Goal: Task Accomplishment & Management: Manage account settings

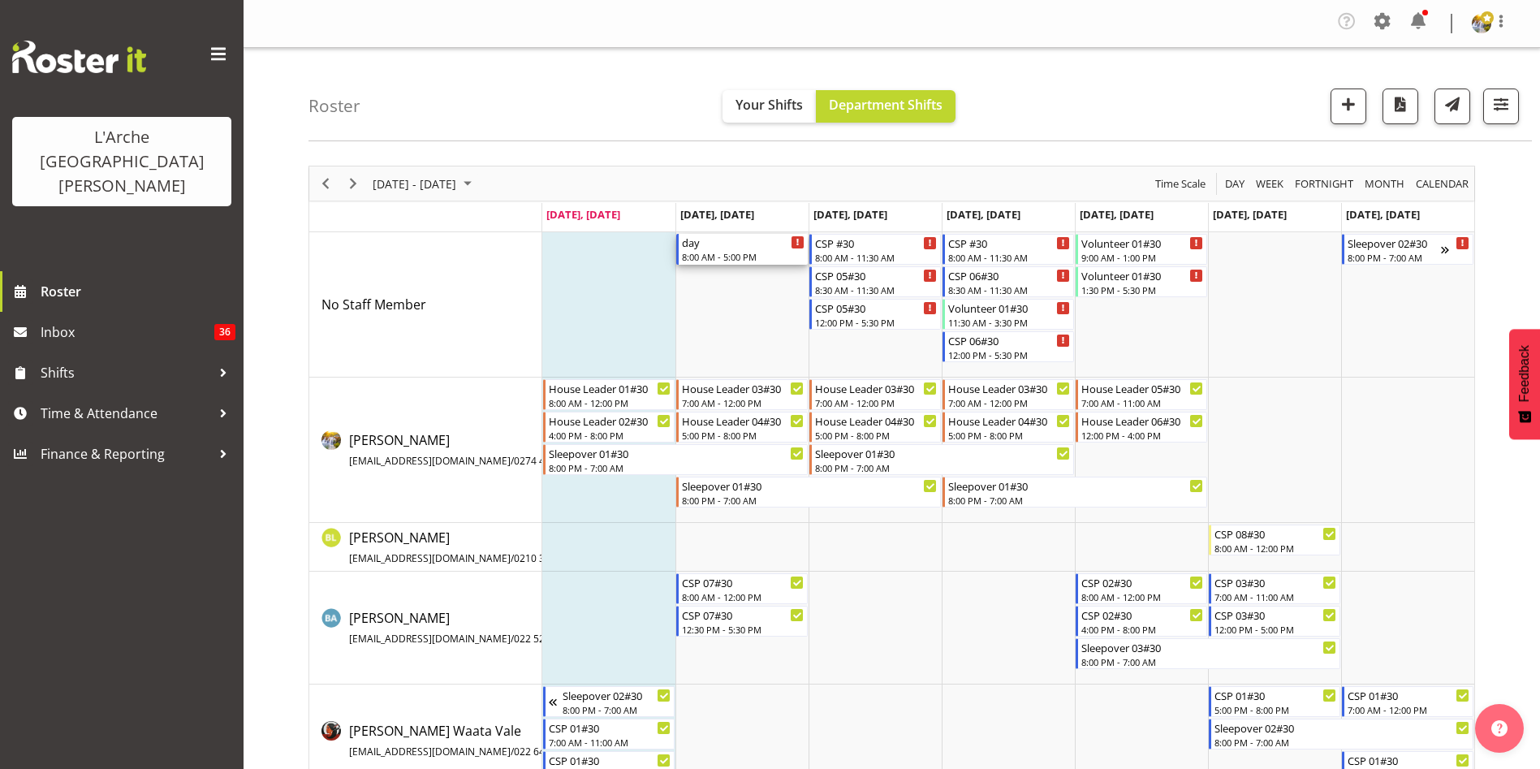
click at [748, 255] on div "8:00 AM - 5:00 PM" at bounding box center [743, 256] width 123 height 13
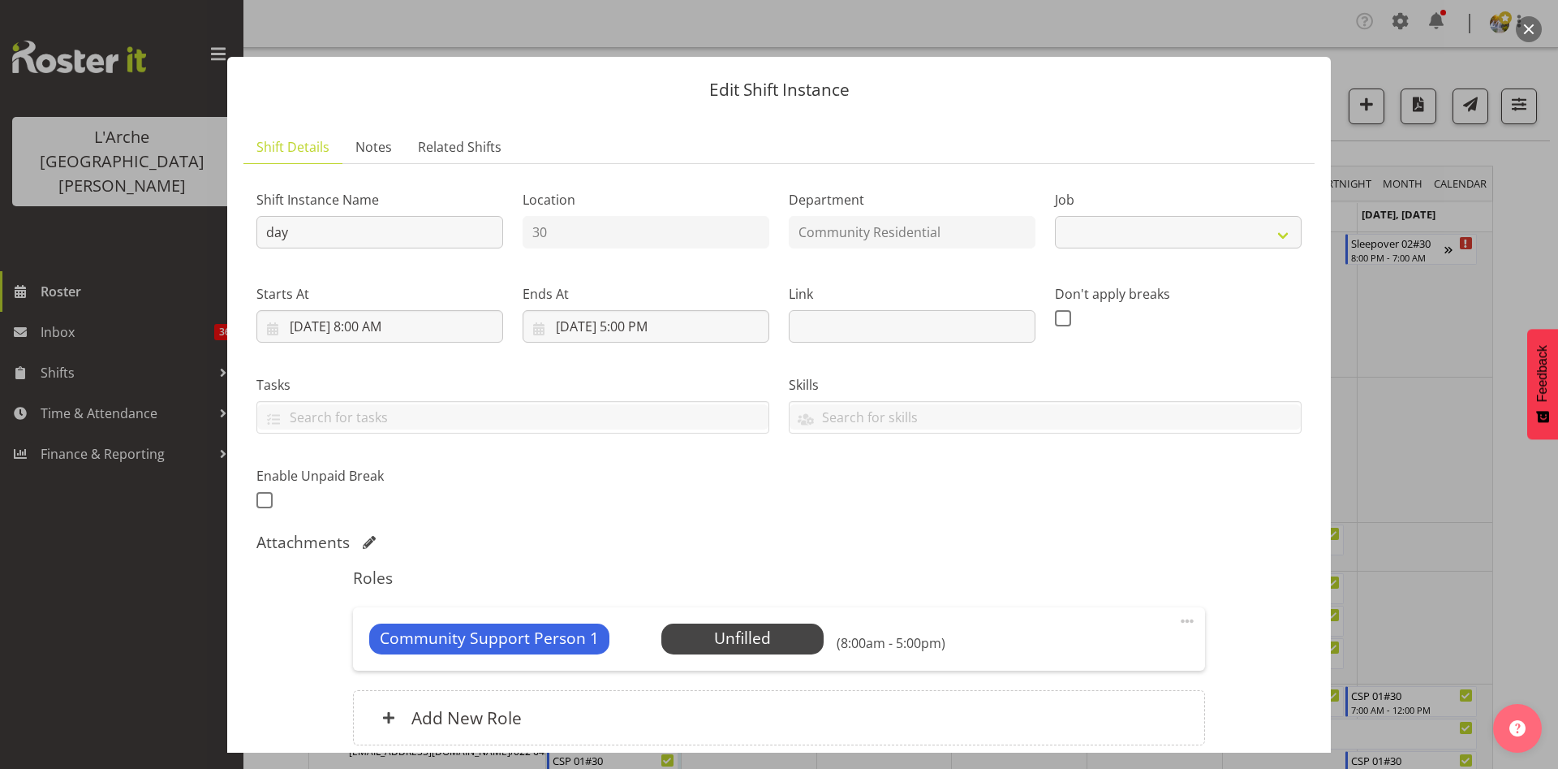
select select "2"
drag, startPoint x: 371, startPoint y: 243, endPoint x: 224, endPoint y: 242, distance: 146.9
click at [224, 242] on div "Edit Shift Instance Shift Details Notes Related Shifts Shift Instance Name day …" at bounding box center [779, 384] width 1136 height 736
type input "Support Meeting"
click at [356, 331] on input "[DATE] 8:00 AM" at bounding box center [379, 326] width 247 height 32
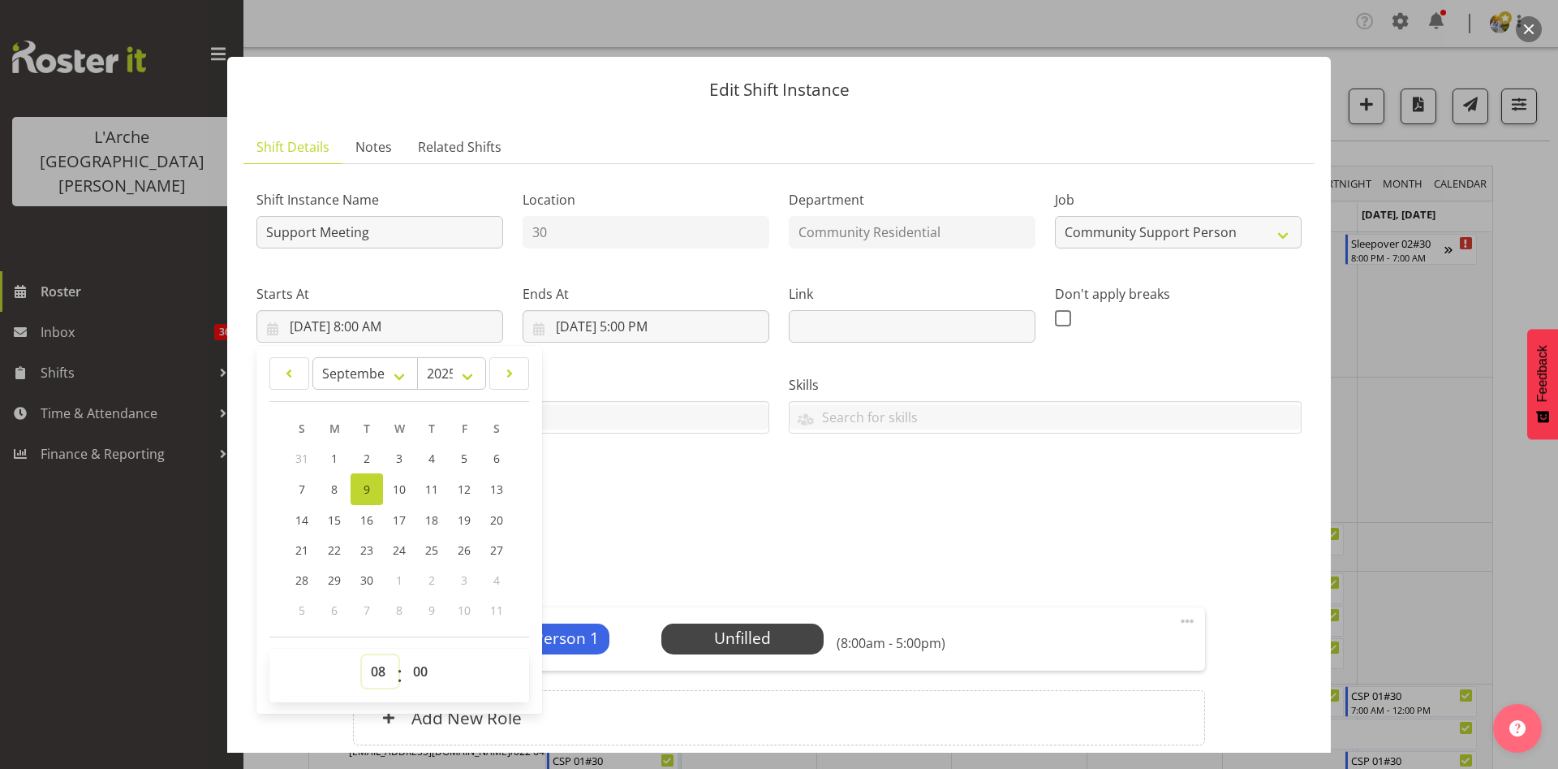
click at [371, 670] on select "00 01 02 03 04 05 06 07 08 09 10 11 12 13 14 15 16 17 18 19 20 21 22 23" at bounding box center [380, 671] width 37 height 32
select select "10"
click at [362, 655] on select "00 01 02 03 04 05 06 07 08 09 10 11 12 13 14 15 16 17 18 19 20 21 22 23" at bounding box center [380, 671] width 37 height 32
type input "[DATE] 10:00 AM"
click at [624, 324] on input "[DATE] 5:00 PM" at bounding box center [646, 326] width 247 height 32
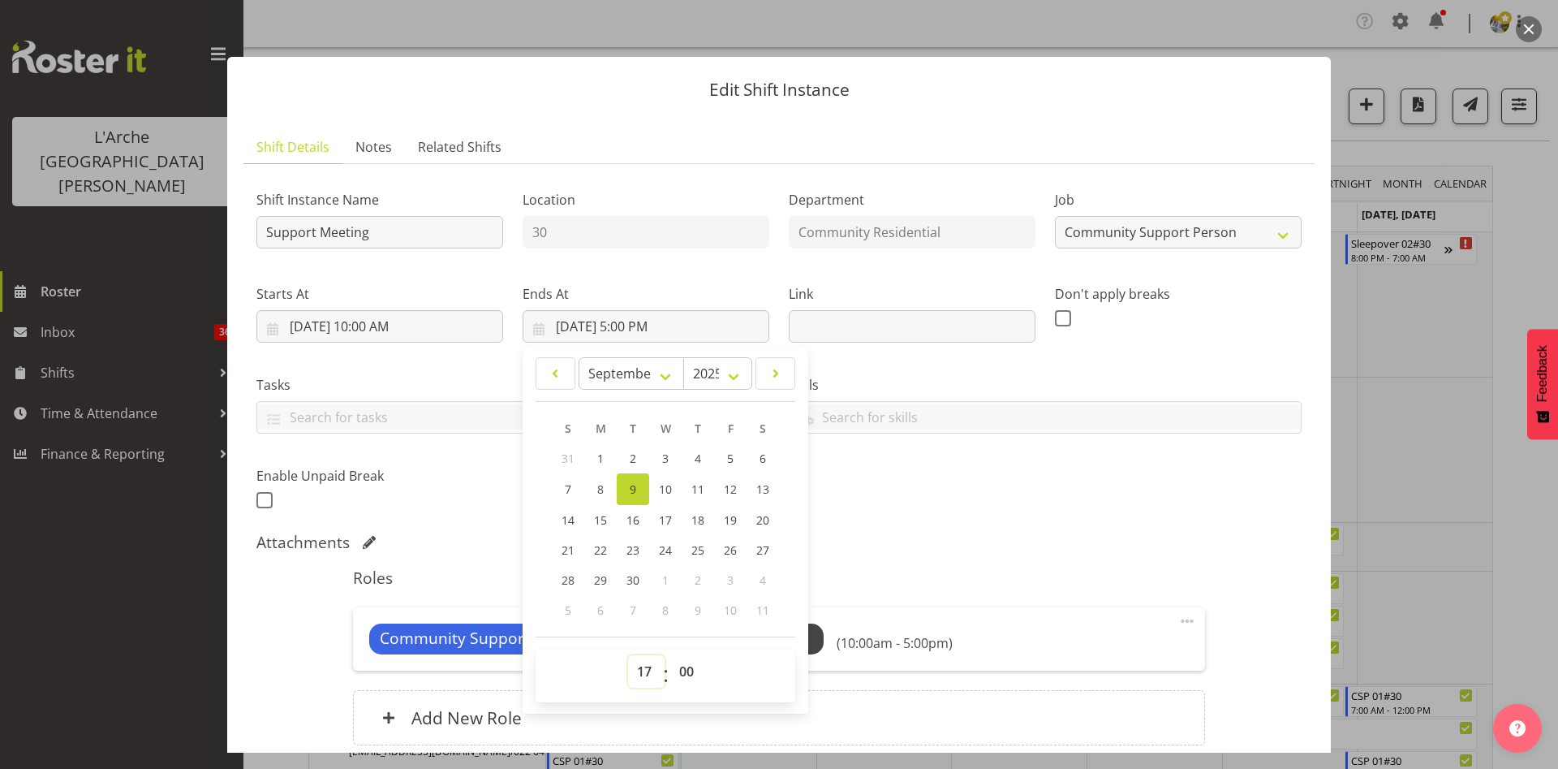
click at [640, 667] on select "00 01 02 03 04 05 06 07 08 09 10 11 12 13 14 15 16 17 18 19 20 21 22 23" at bounding box center [646, 671] width 37 height 32
select select "11"
click at [628, 655] on select "00 01 02 03 04 05 06 07 08 09 10 11 12 13 14 15 16 17 18 19 20 21 22 23" at bounding box center [646, 671] width 37 height 32
type input "[DATE] 11:00 AM"
click at [1147, 484] on div "Shift Instance Name Support Meeting Location 30 Department Community Residentia…" at bounding box center [779, 344] width 1065 height 355
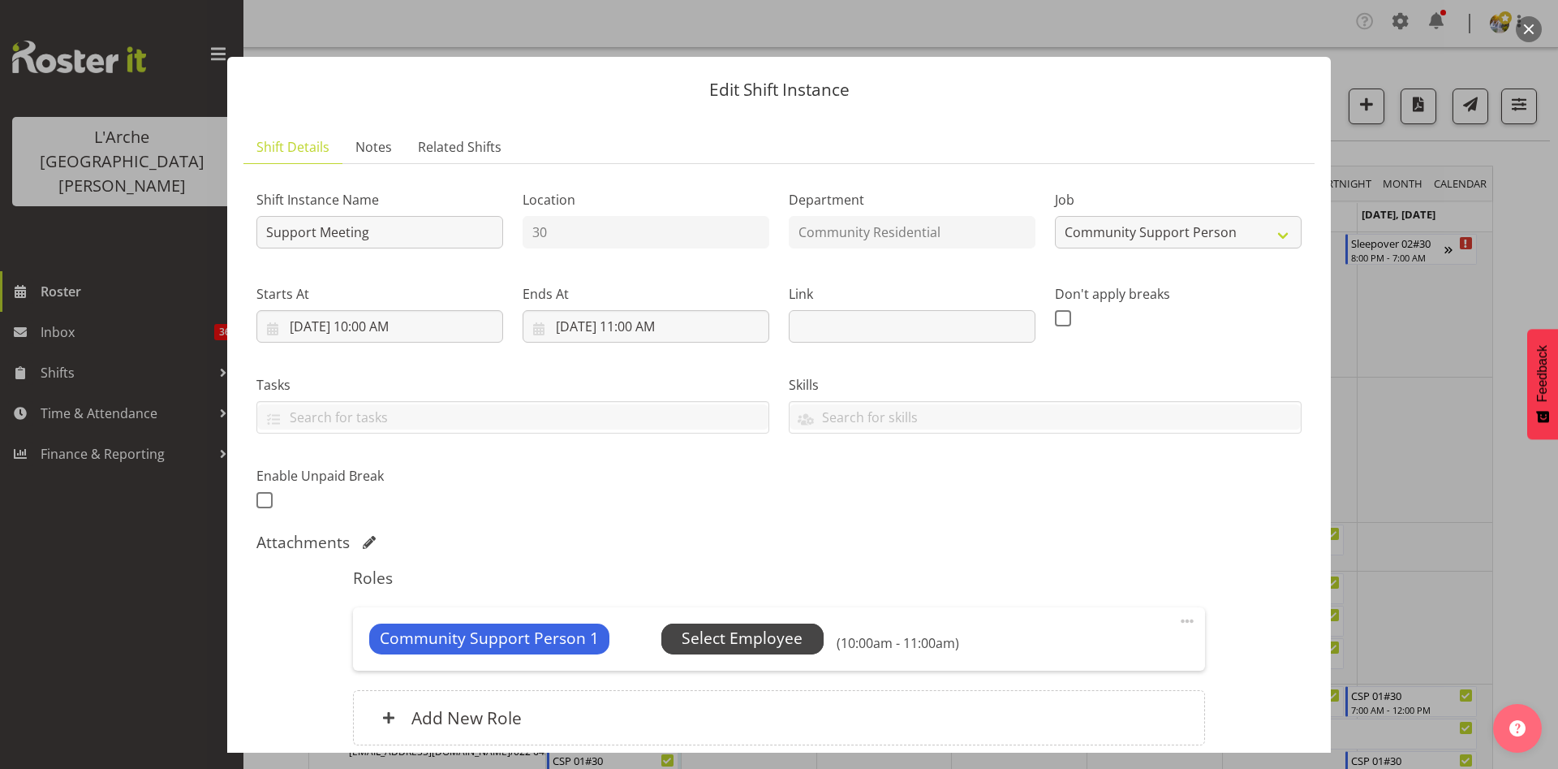
click at [731, 639] on span "Select Employee" at bounding box center [742, 639] width 121 height 24
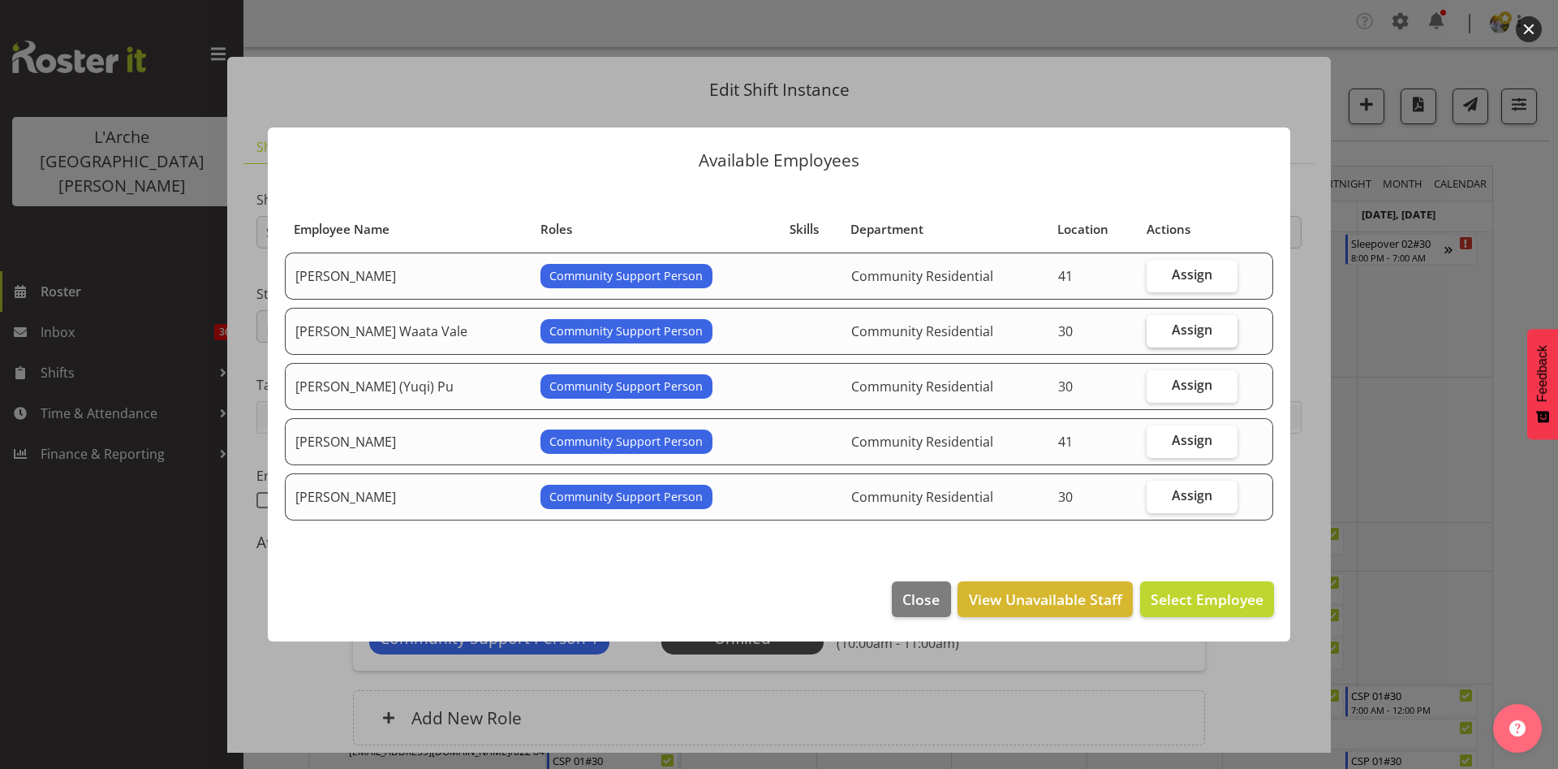
click at [1172, 326] on span "Assign" at bounding box center [1192, 329] width 41 height 16
click at [1157, 326] on input "Assign" at bounding box center [1152, 330] width 11 height 11
checkbox input "true"
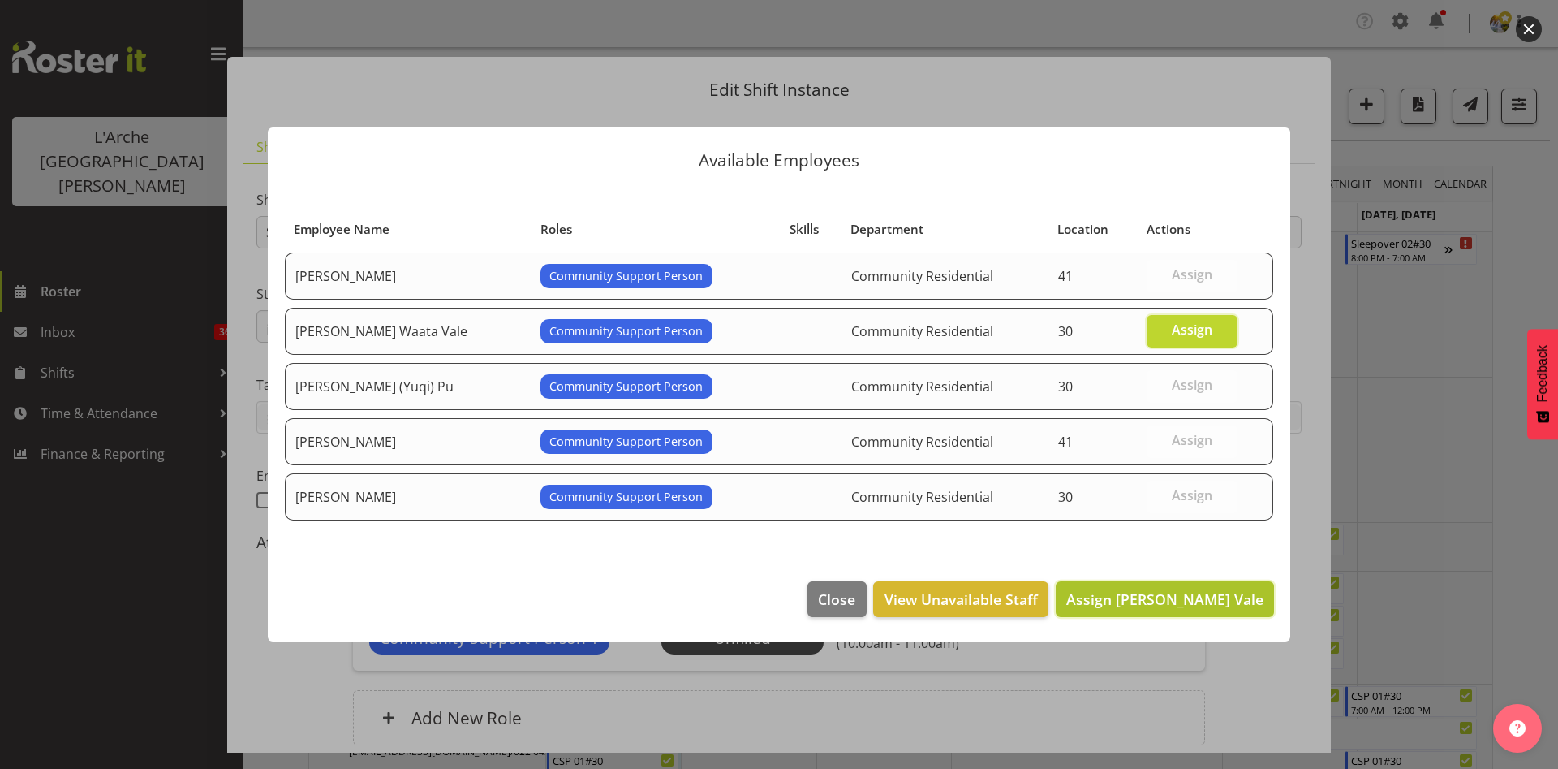
click at [1221, 597] on span "Assign [PERSON_NAME] Vale" at bounding box center [1164, 598] width 197 height 19
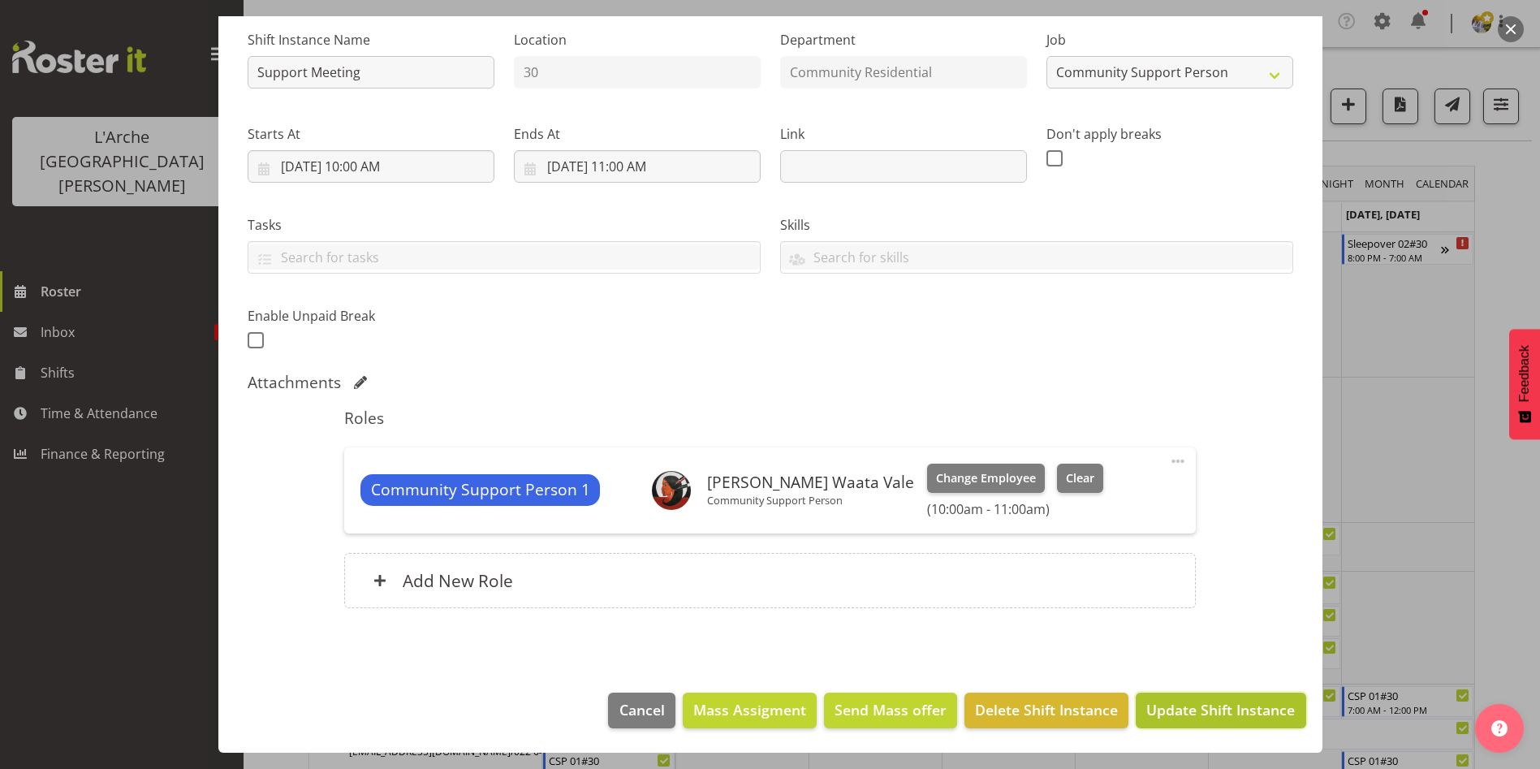
click at [1198, 705] on span "Update Shift Instance" at bounding box center [1220, 709] width 149 height 21
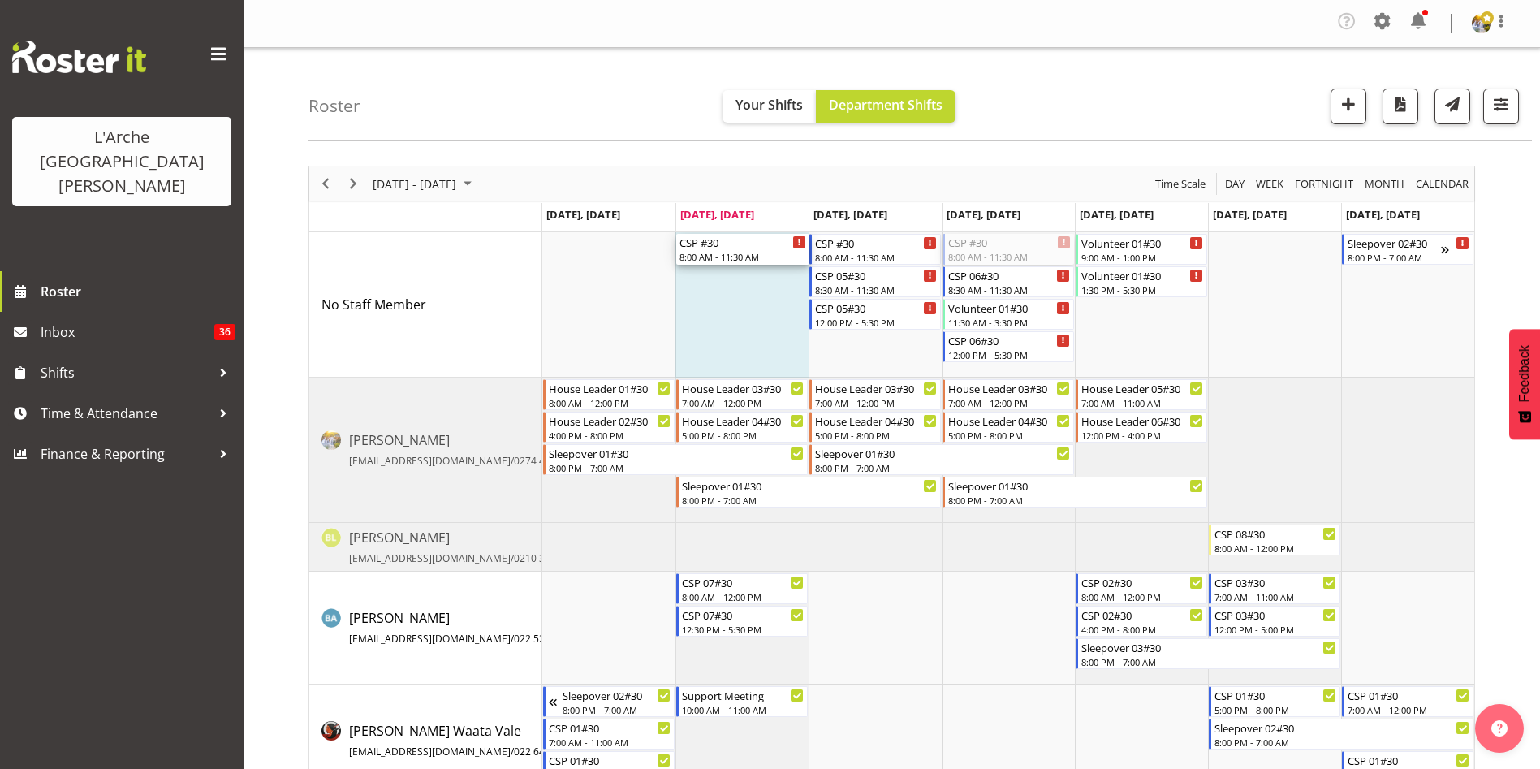
drag, startPoint x: 988, startPoint y: 248, endPoint x: 704, endPoint y: 254, distance: 284.9
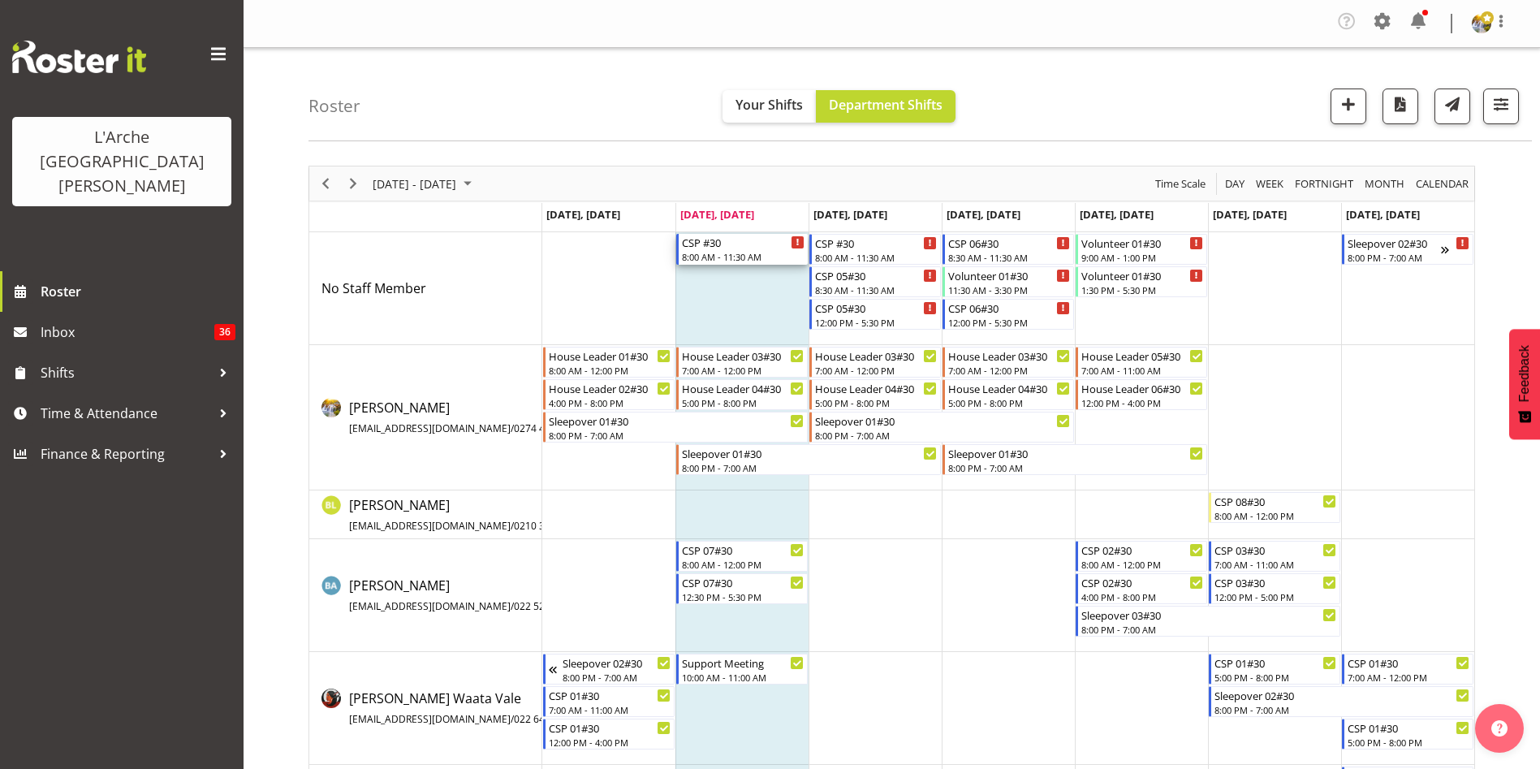
click at [728, 248] on div "CSP #30" at bounding box center [743, 242] width 123 height 16
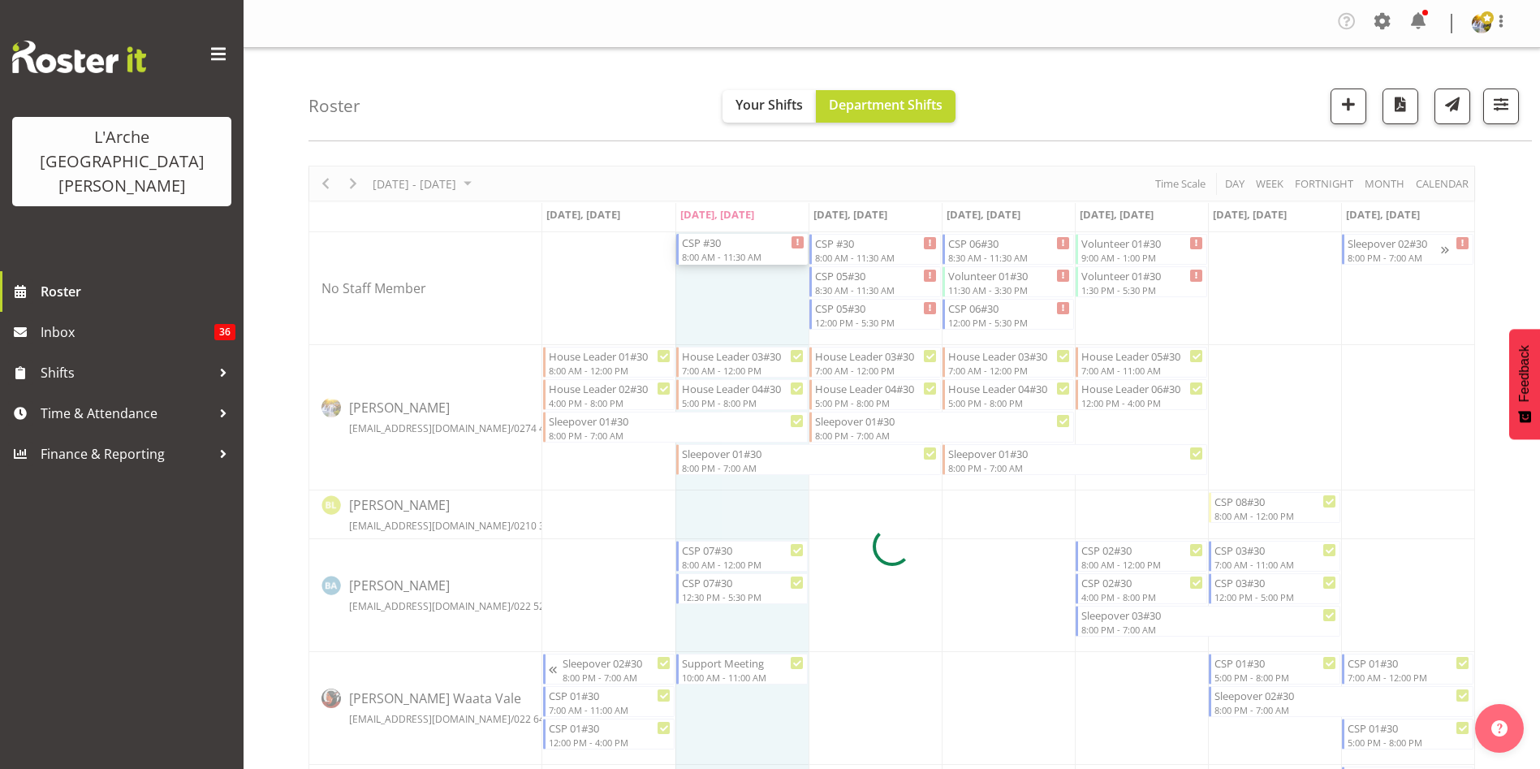
select select
select select "8"
select select "2025"
select select "8"
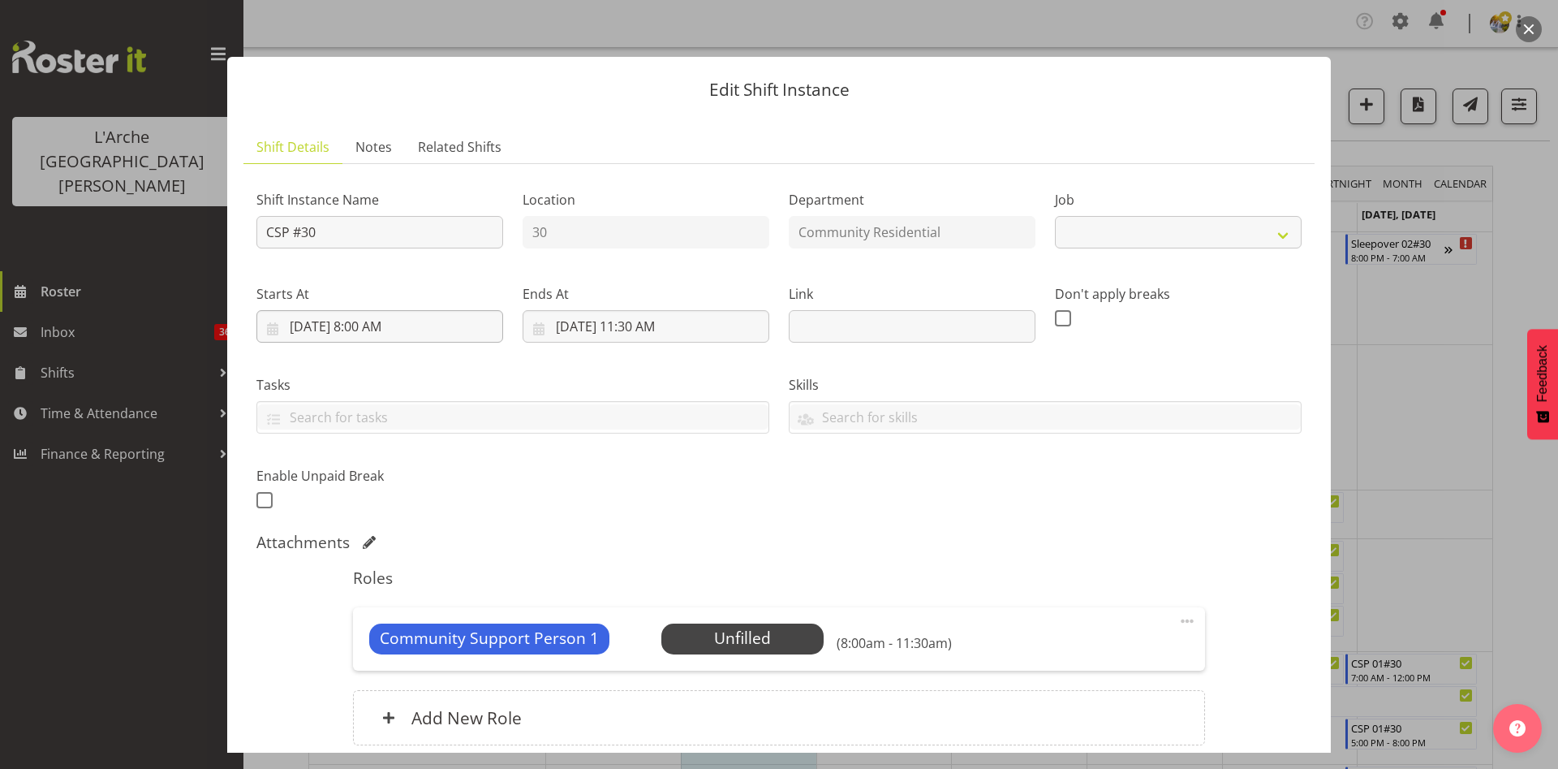
select select "2"
click at [361, 327] on input "[DATE] 8:00 AM" at bounding box center [379, 326] width 247 height 32
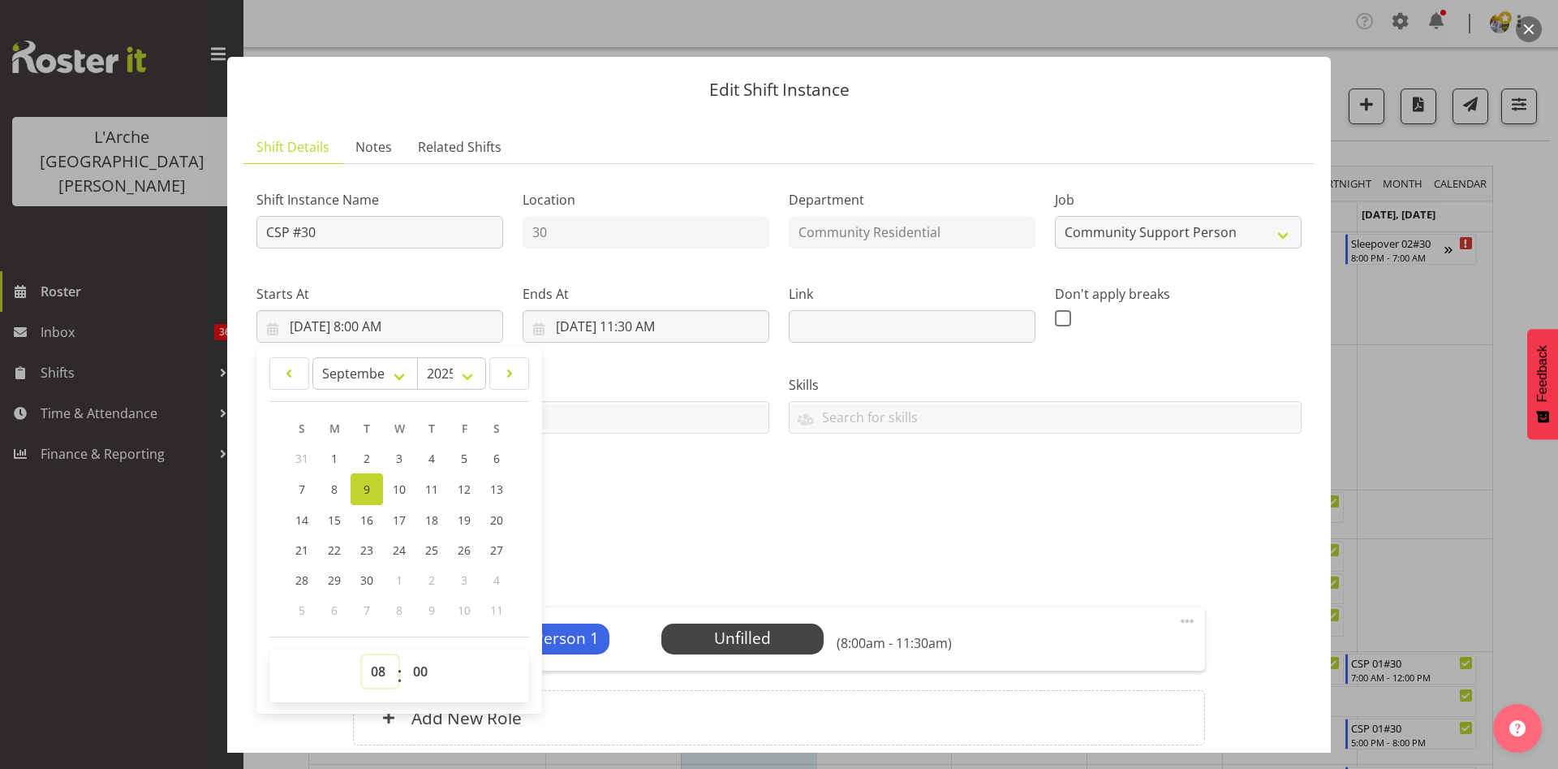
click at [373, 666] on select "00 01 02 03 04 05 06 07 08 09 10 11 12 13 14 15 16 17 18 19 20 21 22 23" at bounding box center [380, 671] width 37 height 32
select select "10"
click at [362, 655] on select "00 01 02 03 04 05 06 07 08 09 10 11 12 13 14 15 16 17 18 19 20 21 22 23" at bounding box center [380, 671] width 37 height 32
type input "[DATE] 10:00 AM"
click at [643, 327] on input "[DATE] 11:30 AM" at bounding box center [646, 326] width 247 height 32
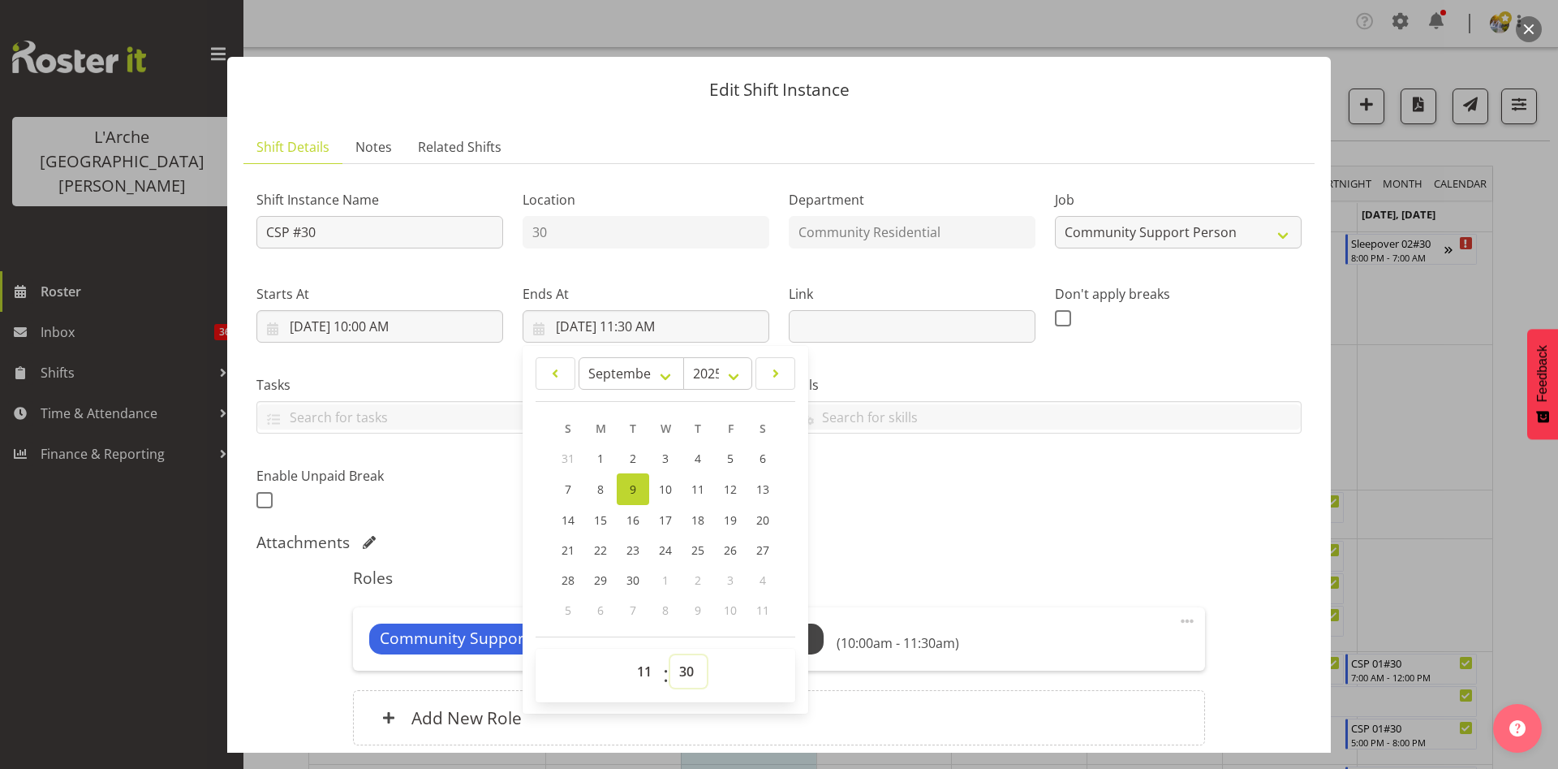
click at [683, 674] on select "00 01 02 03 04 05 06 07 08 09 10 11 12 13 14 15 16 17 18 19 20 21 22 23 24 25 2…" at bounding box center [688, 671] width 37 height 32
select select "0"
click at [670, 655] on select "00 01 02 03 04 05 06 07 08 09 10 11 12 13 14 15 16 17 18 19 20 21 22 23 24 25 2…" at bounding box center [688, 671] width 37 height 32
type input "[DATE] 11:00 AM"
click at [364, 222] on input "CSP #30" at bounding box center [379, 232] width 247 height 32
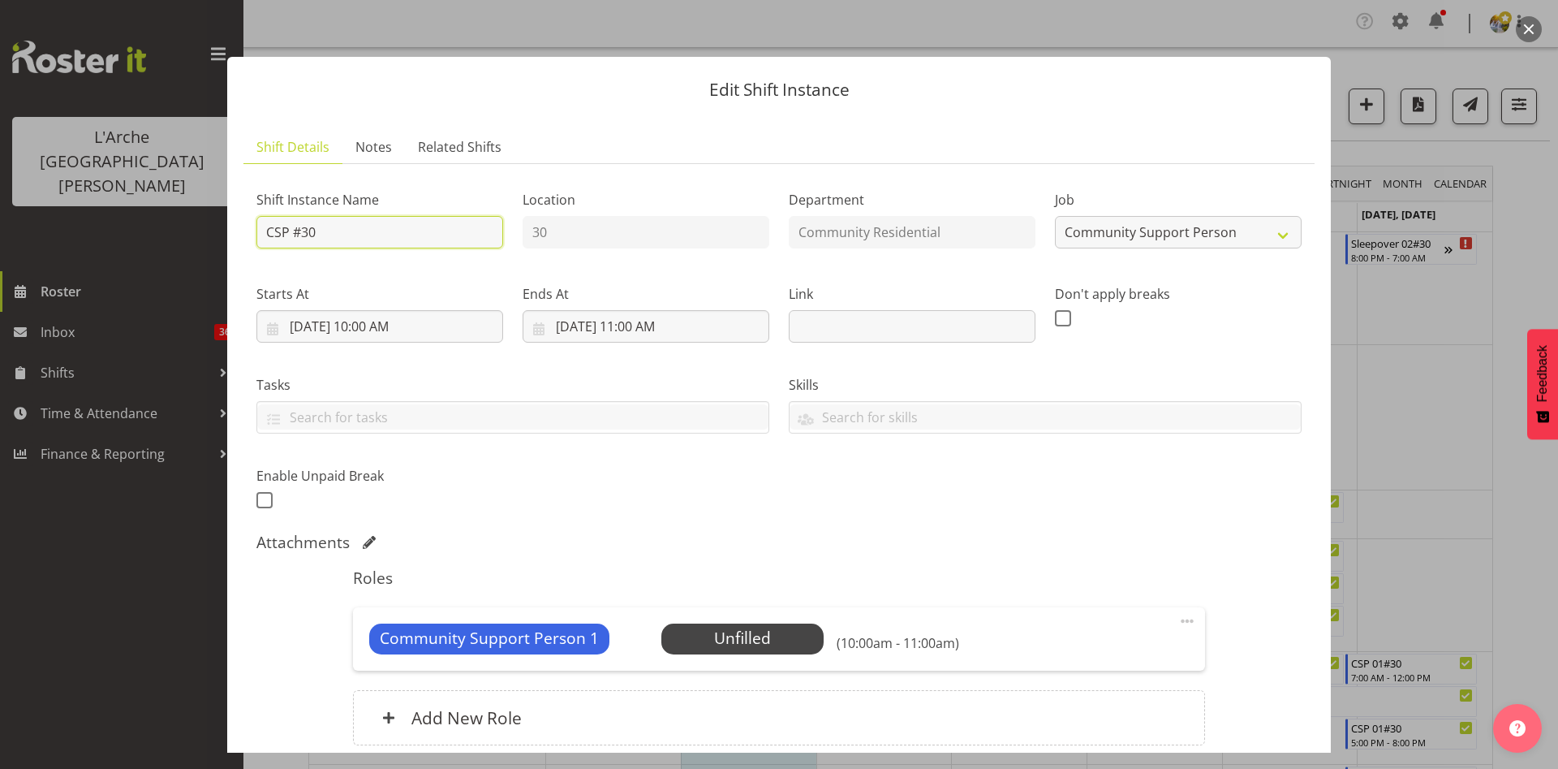
drag, startPoint x: 364, startPoint y: 223, endPoint x: 193, endPoint y: 226, distance: 171.3
click at [193, 226] on div "Edit Shift Instance Shift Details Notes Related Shifts Shift Instance Name CSP …" at bounding box center [779, 384] width 1558 height 769
type input "Support Meeting"
click at [721, 644] on span "Select Employee" at bounding box center [742, 639] width 121 height 24
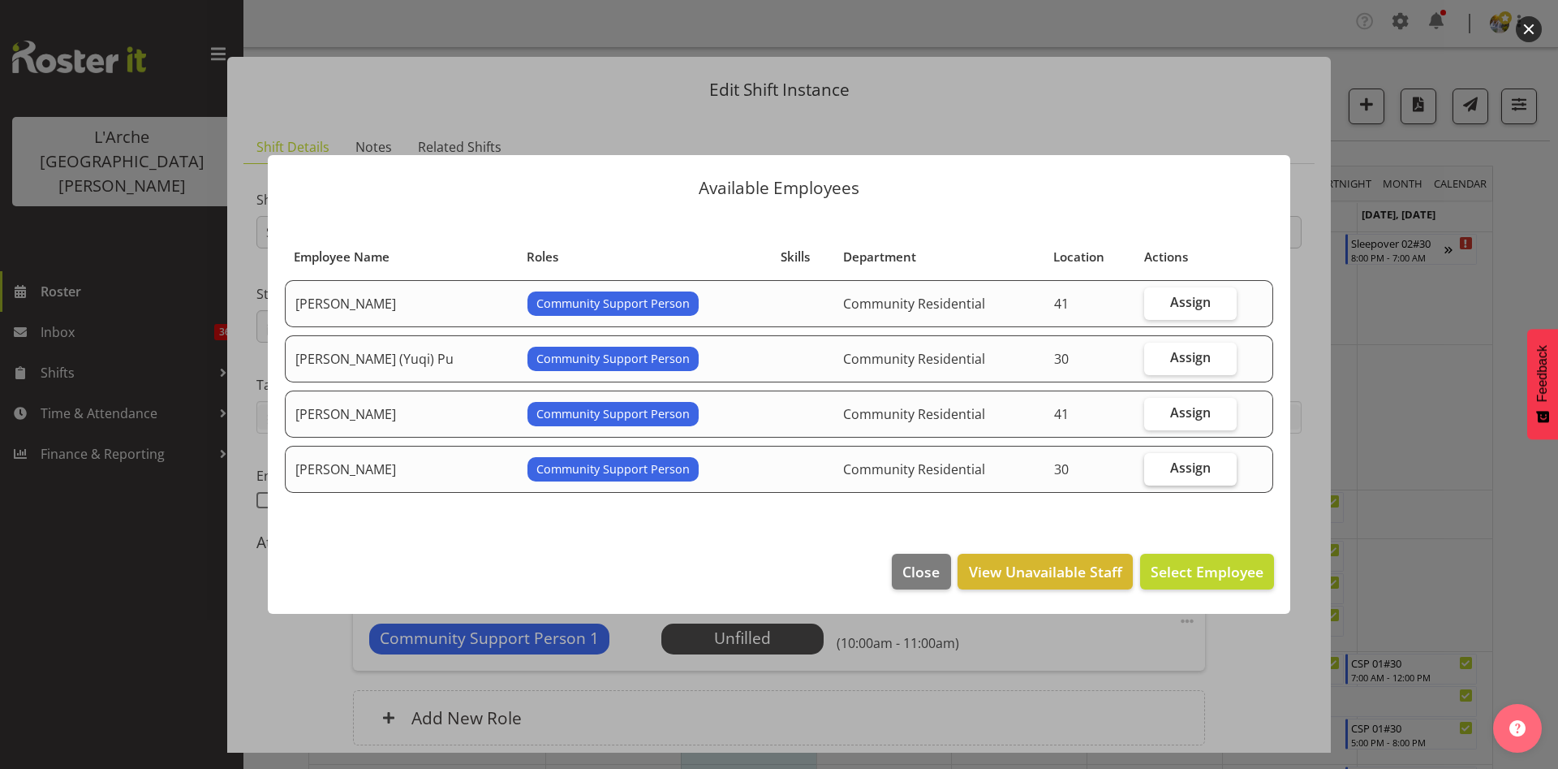
click at [1161, 474] on label "Assign" at bounding box center [1190, 469] width 93 height 32
click at [1155, 473] on input "Assign" at bounding box center [1149, 468] width 11 height 11
checkbox input "true"
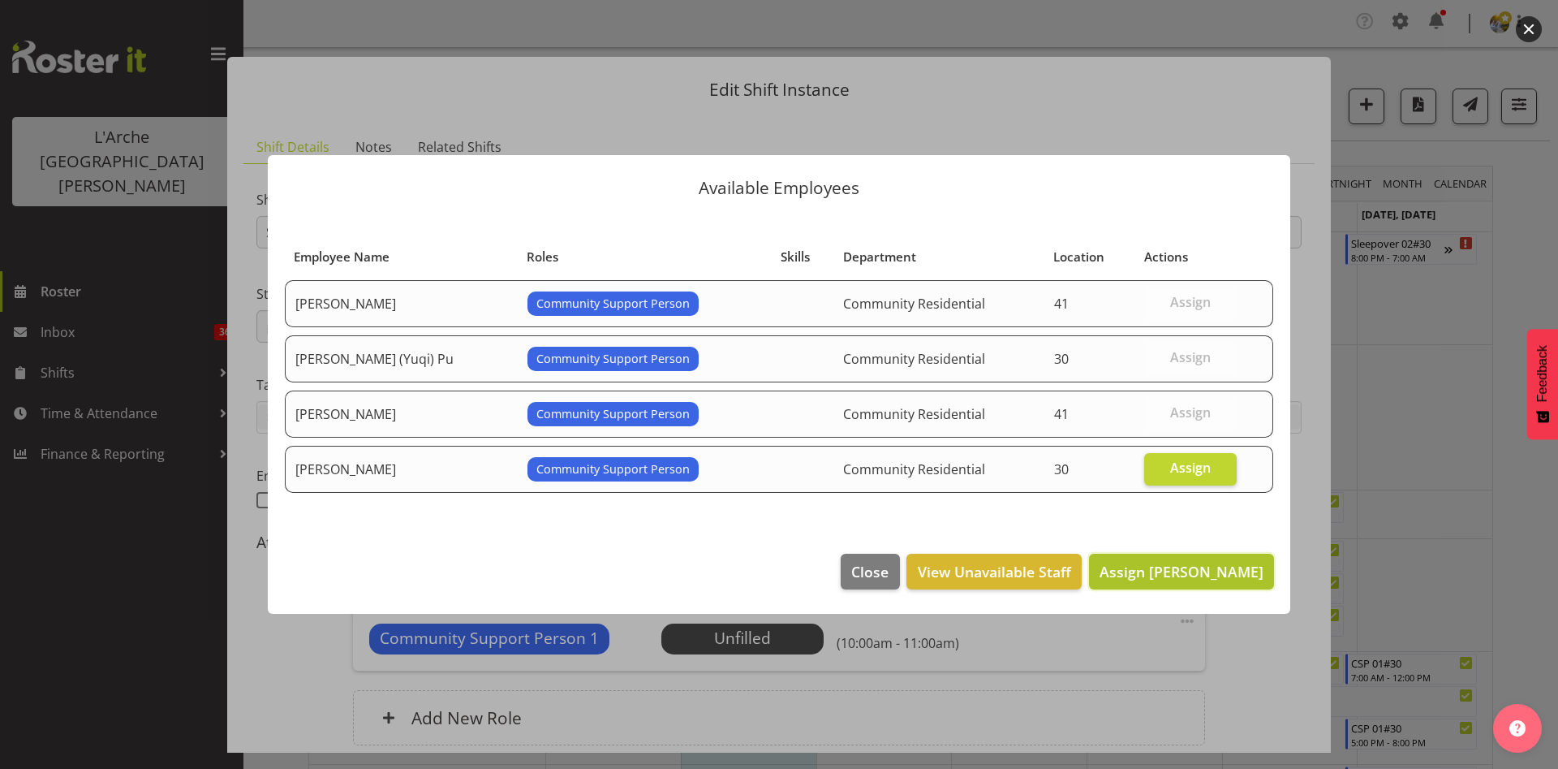
click at [1178, 571] on span "Assign [PERSON_NAME]" at bounding box center [1182, 571] width 164 height 19
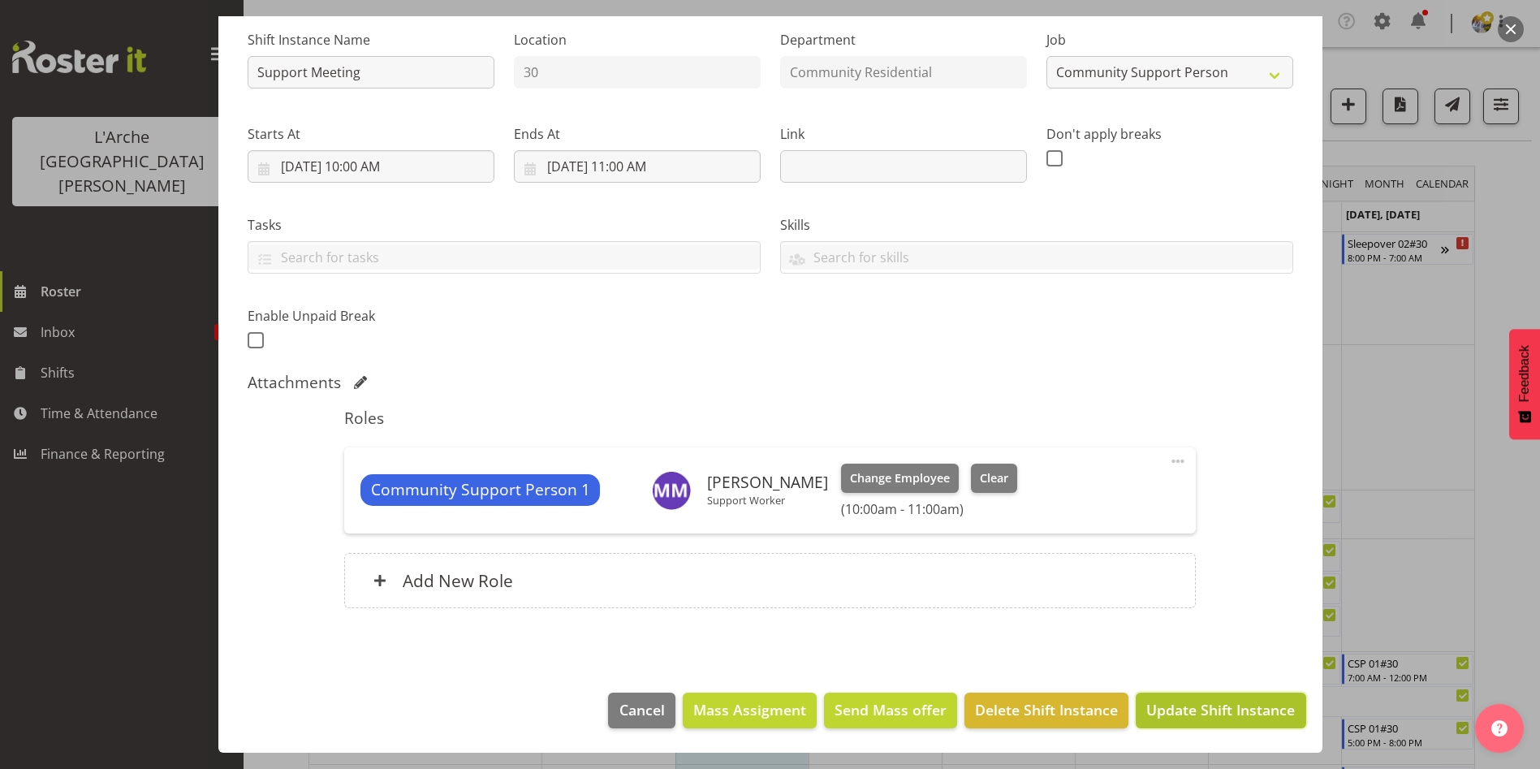
click at [1170, 715] on span "Update Shift Instance" at bounding box center [1220, 709] width 149 height 21
